Goal: Task Accomplishment & Management: Use online tool/utility

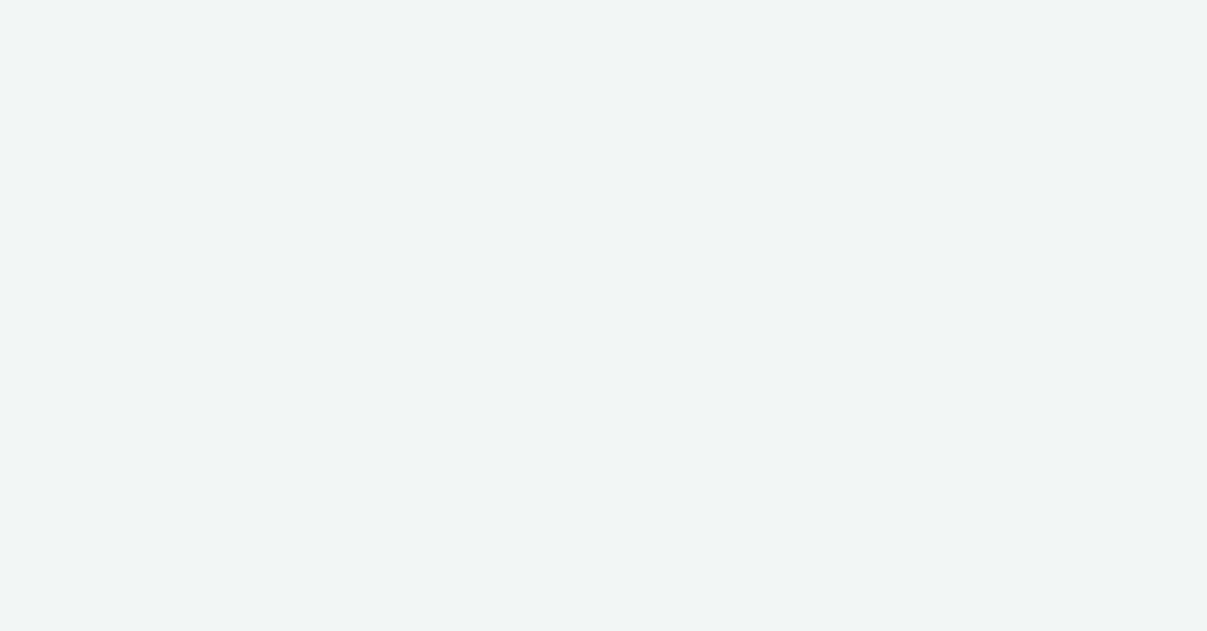
select select "47c37c18-910e-43a3-bb91-a2beb2847406"
select select "b1b940d3-d05b-48b5-821e-f328c33b988b"
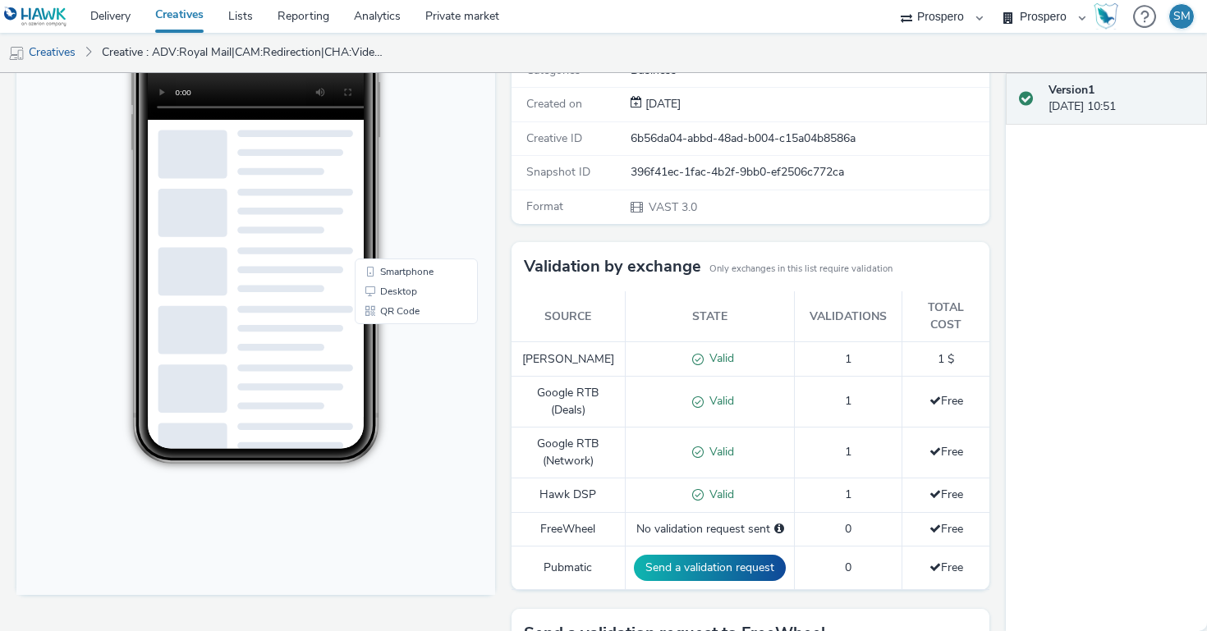
scroll to position [596, 0]
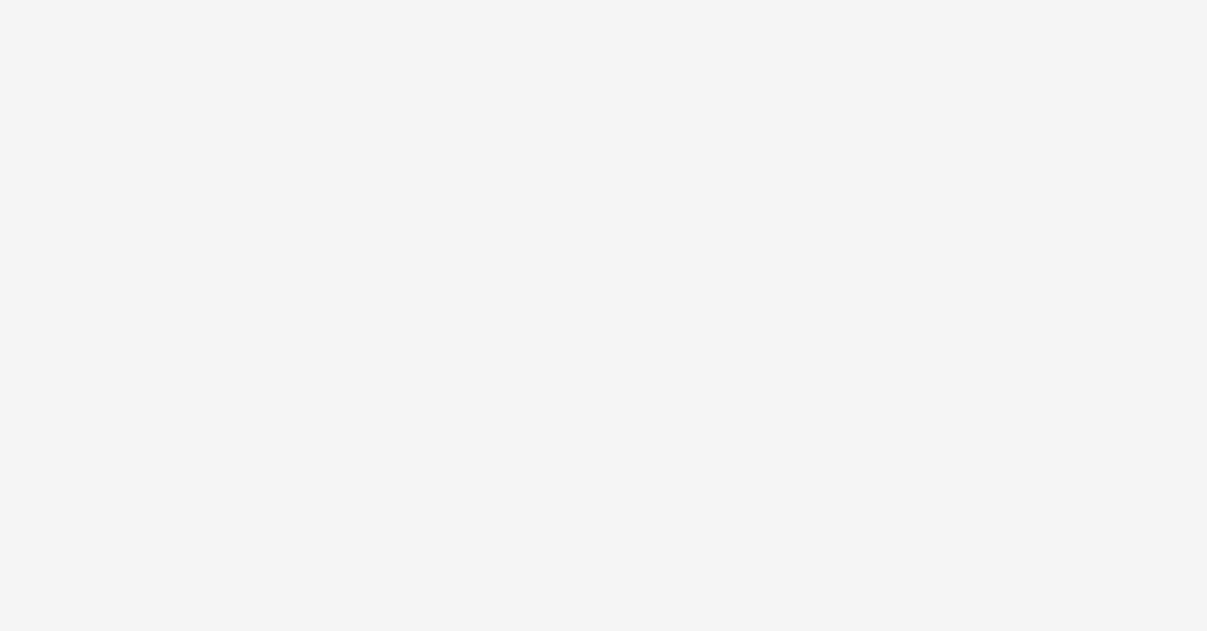
select select "47c37c18-910e-43a3-bb91-a2beb2847406"
select select "b1b940d3-d05b-48b5-821e-f328c33b988b"
select select "47c37c18-910e-43a3-bb91-a2beb2847406"
select select "b1b940d3-d05b-48b5-821e-f328c33b988b"
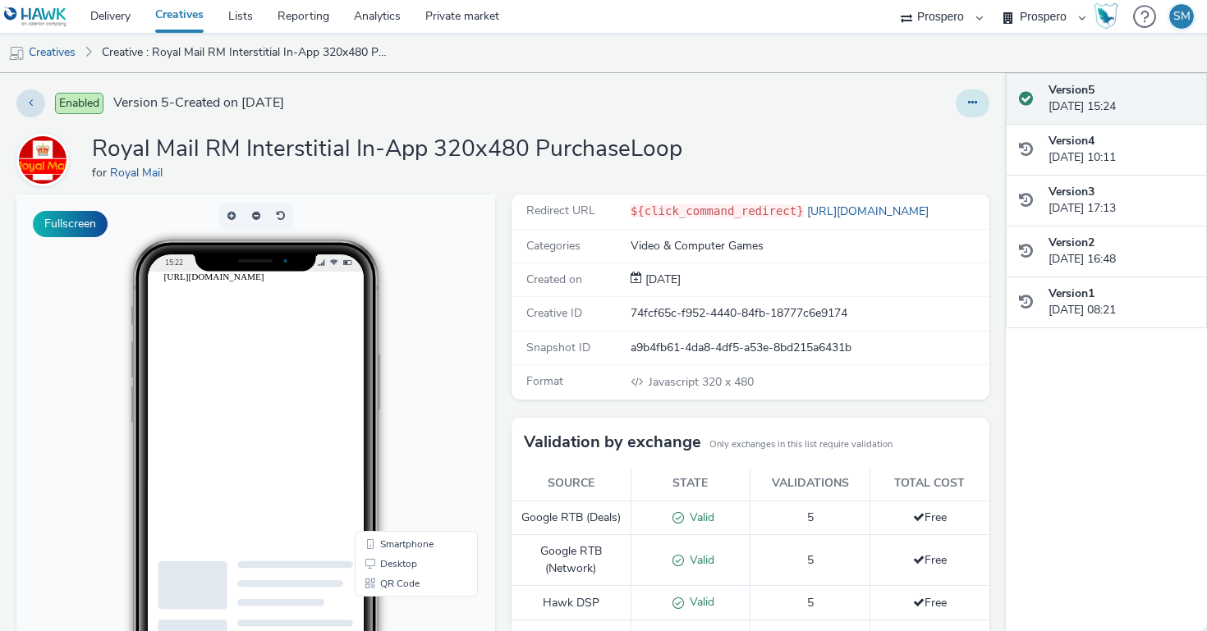
click at [980, 106] on button at bounding box center [973, 103] width 34 height 28
click at [957, 129] on link "Edit" at bounding box center [927, 136] width 123 height 33
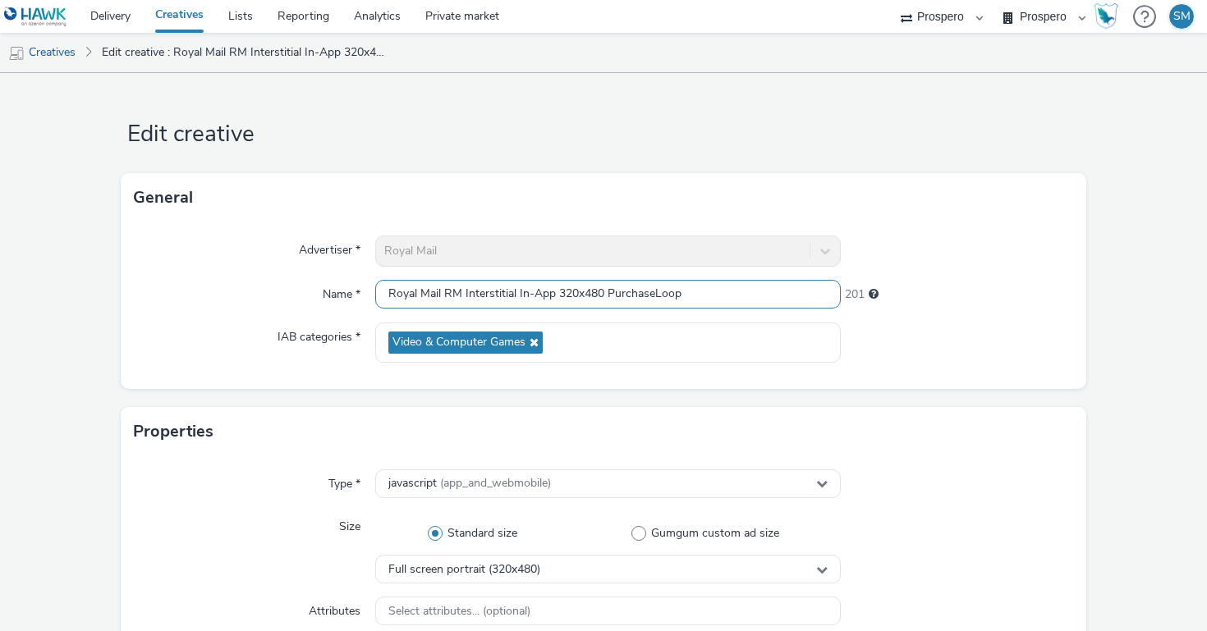
scroll to position [804, 0]
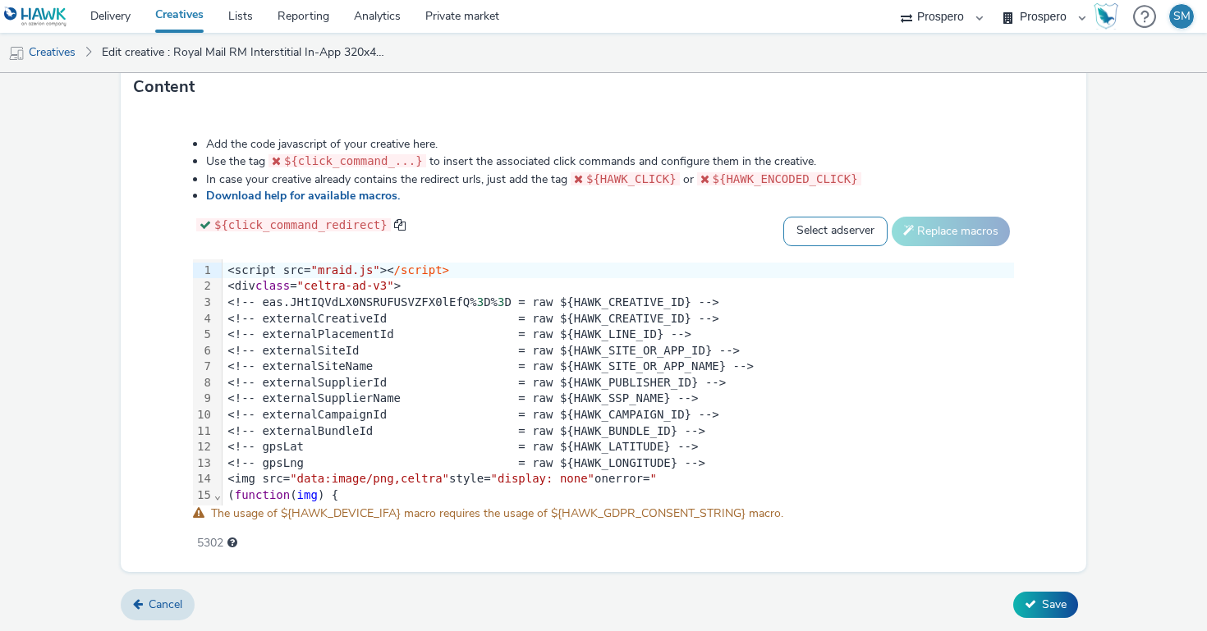
click at [836, 233] on select "Select adserver Sizmek DCM Adform Sting" at bounding box center [835, 232] width 104 height 30
select select "dcm"
click at [783, 217] on select "Select adserver Sizmek DCM Adform Sting" at bounding box center [835, 232] width 104 height 30
click at [959, 232] on button "Replace macros" at bounding box center [951, 232] width 118 height 30
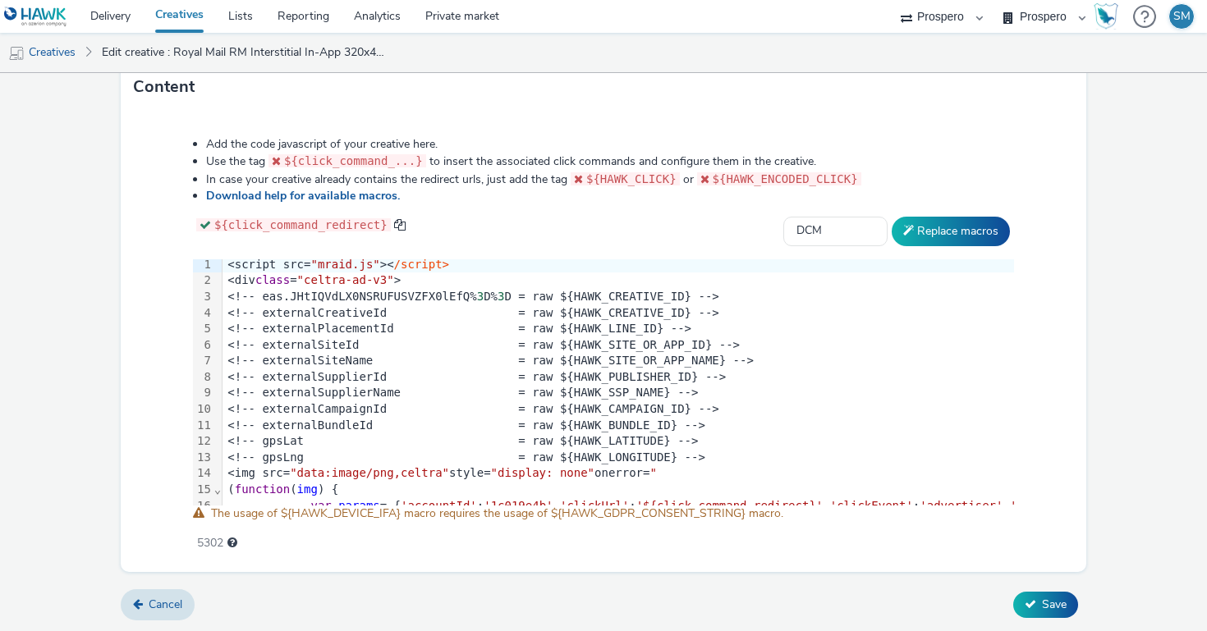
scroll to position [0, 0]
